Goal: Task Accomplishment & Management: Manage account settings

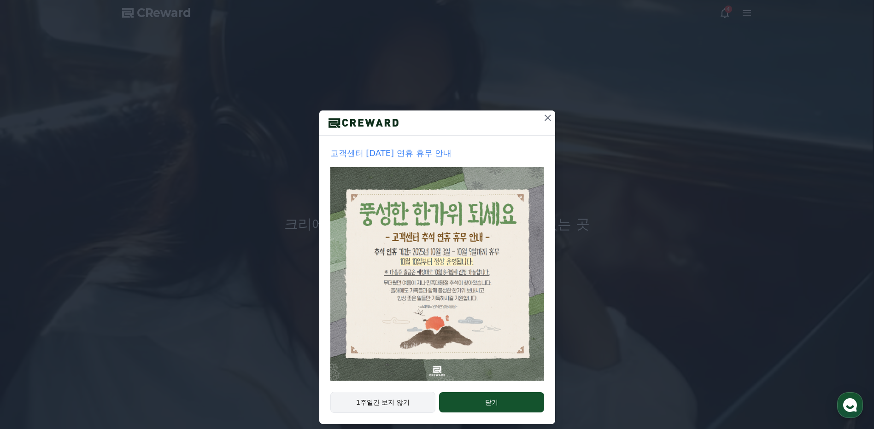
click at [398, 401] on button "1주일간 보지 않기" at bounding box center [382, 402] width 105 height 21
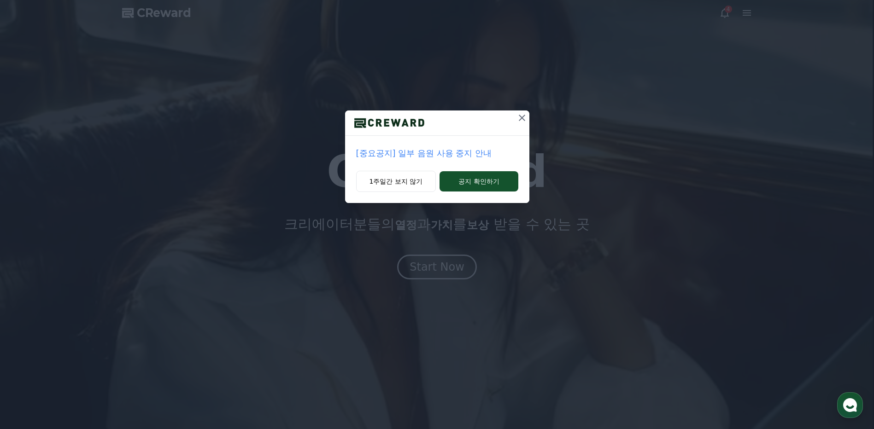
click at [520, 115] on icon at bounding box center [521, 117] width 11 height 11
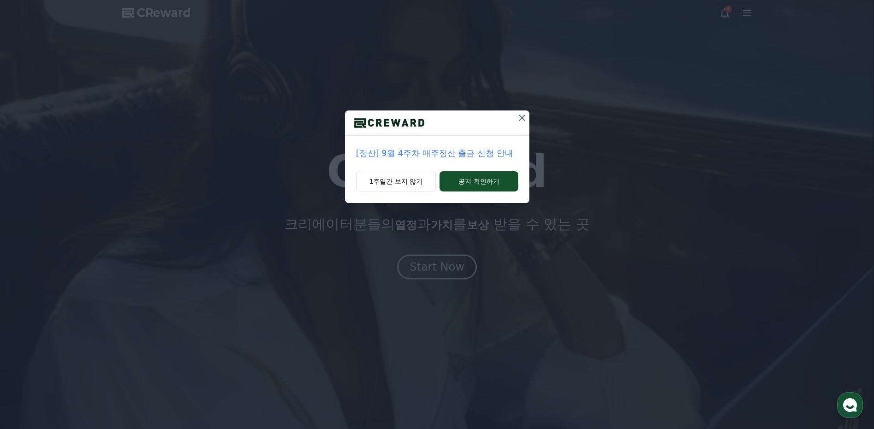
click at [438, 262] on div "[정산] 9월 4주차 매주정산 출금 신청 안내 1주일간 보지 않기 공지 확인하기" at bounding box center [437, 214] width 874 height 429
click at [521, 119] on icon at bounding box center [522, 118] width 6 height 6
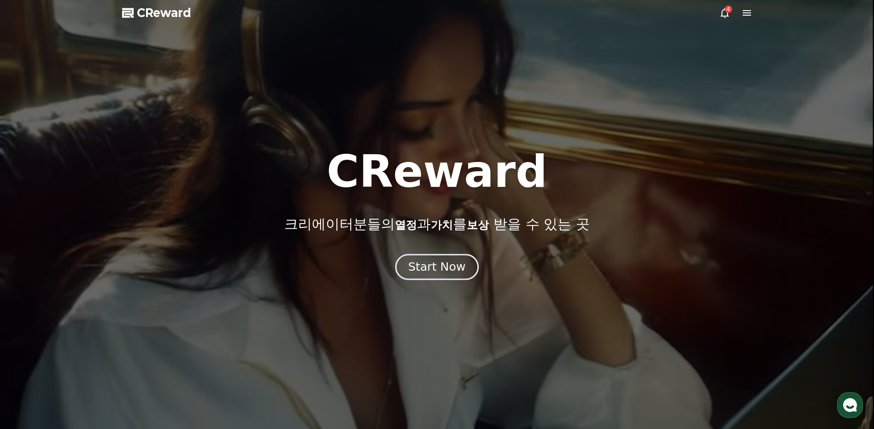
click at [438, 260] on div "Start Now" at bounding box center [436, 267] width 57 height 16
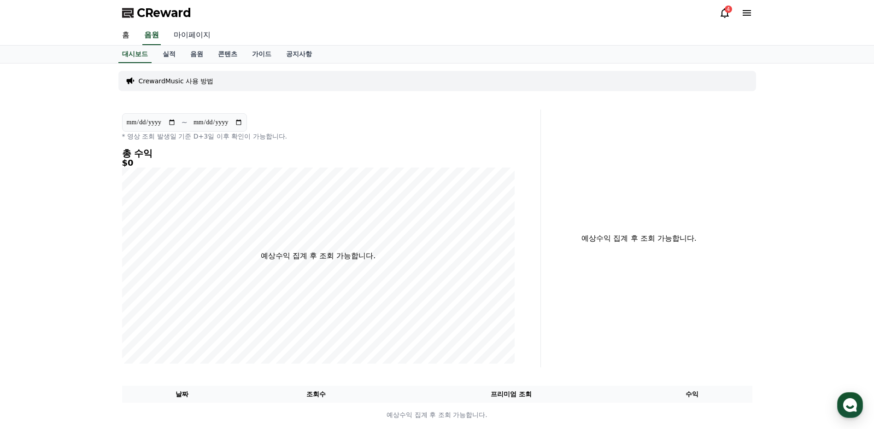
click at [175, 35] on link "마이페이지" at bounding box center [192, 35] width 52 height 19
select select "**********"
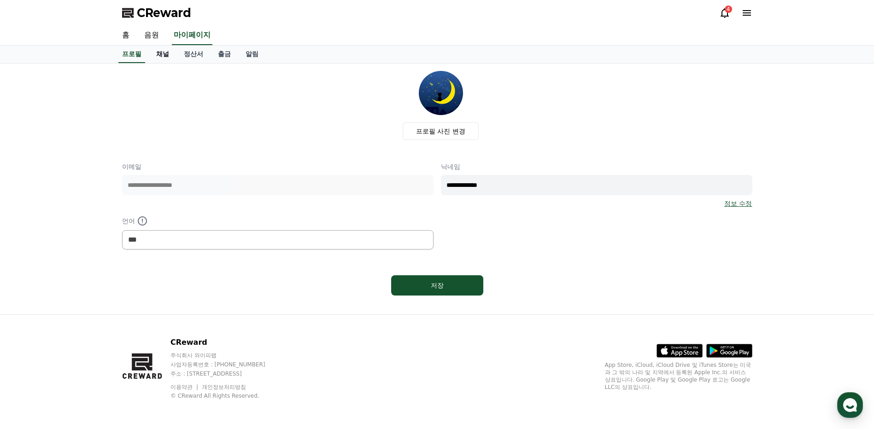
click at [165, 56] on link "채널" at bounding box center [163, 55] width 28 height 18
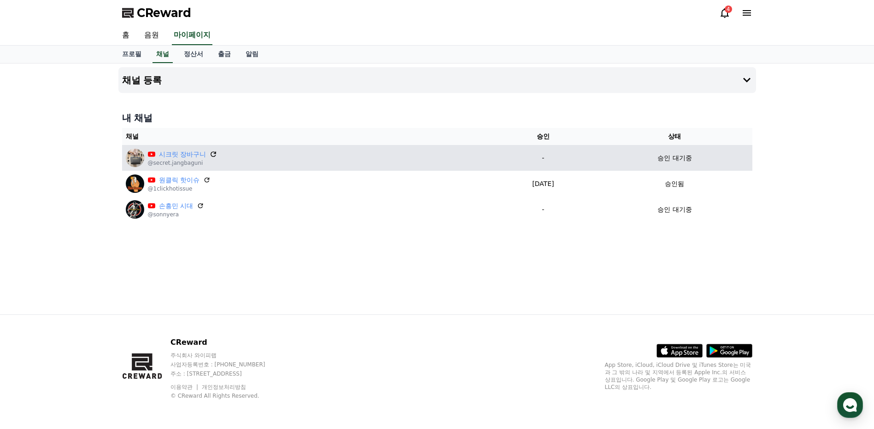
click at [212, 153] on icon at bounding box center [213, 154] width 8 height 8
click at [183, 158] on link "시크릿 장바구니" at bounding box center [182, 155] width 47 height 10
